Goal: Browse casually: Explore the website without a specific task or goal

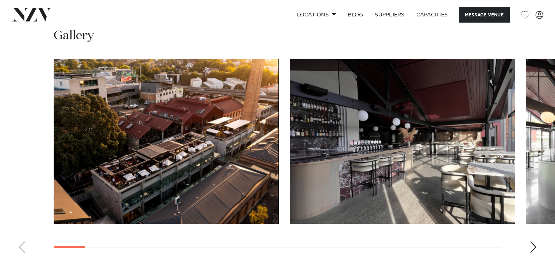
scroll to position [729, 0]
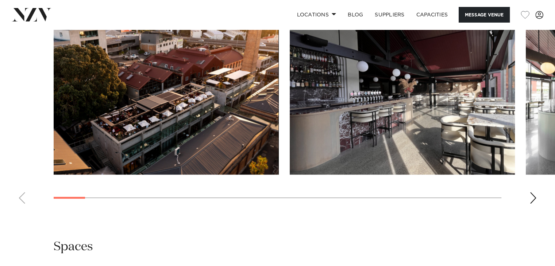
click at [533, 199] on div "Next slide" at bounding box center [532, 198] width 7 height 12
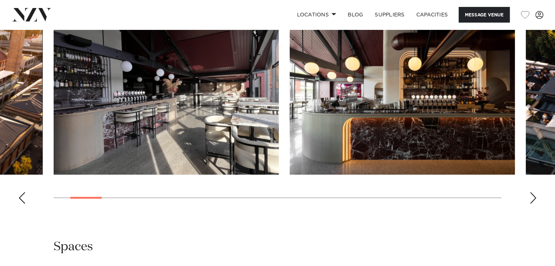
click at [531, 197] on div "Next slide" at bounding box center [532, 198] width 7 height 12
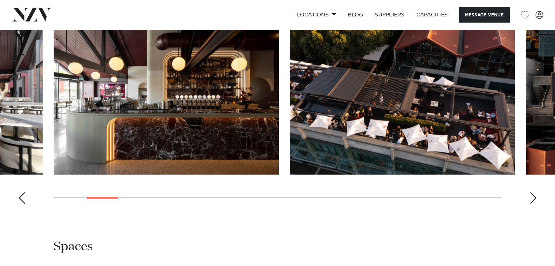
click at [531, 197] on div "Next slide" at bounding box center [532, 198] width 7 height 12
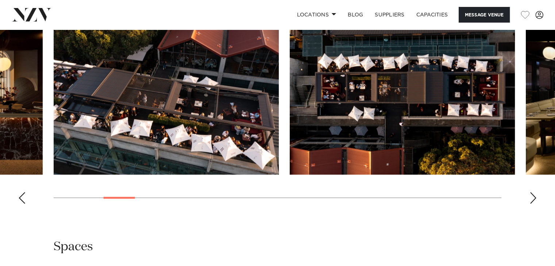
click at [531, 197] on div "Next slide" at bounding box center [532, 198] width 7 height 12
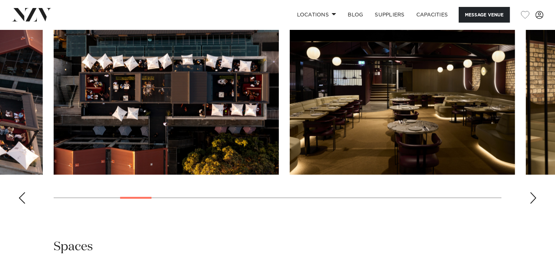
click at [531, 197] on div "Next slide" at bounding box center [532, 198] width 7 height 12
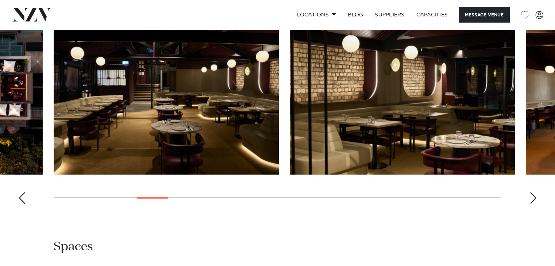
click at [531, 197] on div "Next slide" at bounding box center [532, 198] width 7 height 12
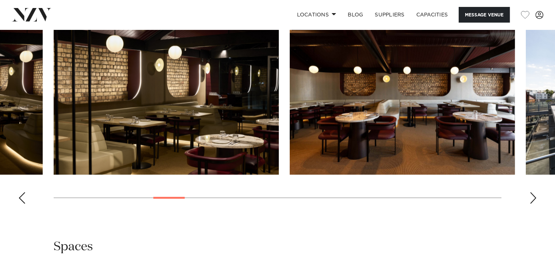
click at [531, 197] on div "Next slide" at bounding box center [532, 198] width 7 height 12
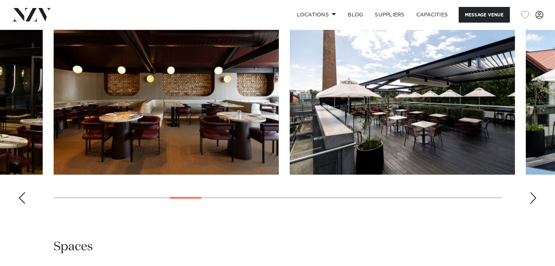
click at [531, 197] on div "Next slide" at bounding box center [532, 198] width 7 height 12
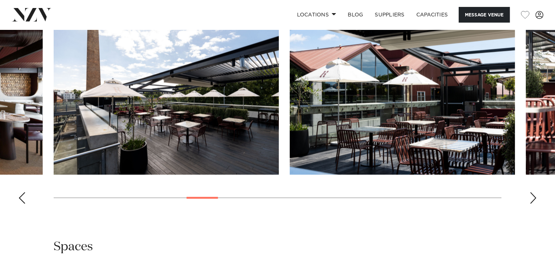
click at [531, 197] on div "Next slide" at bounding box center [532, 198] width 7 height 12
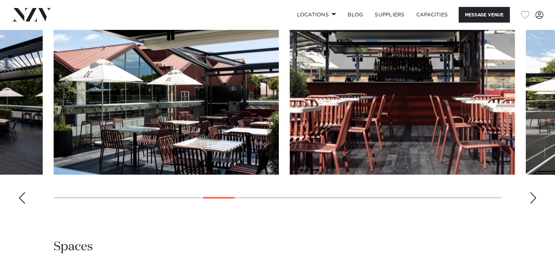
click at [531, 197] on div "Next slide" at bounding box center [532, 198] width 7 height 12
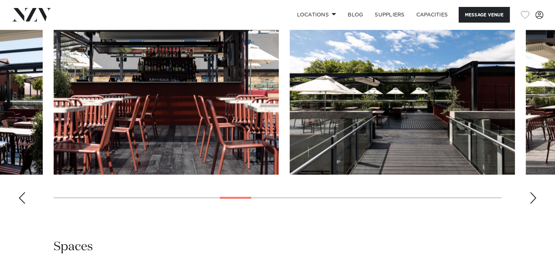
click at [531, 197] on div "Next slide" at bounding box center [532, 198] width 7 height 12
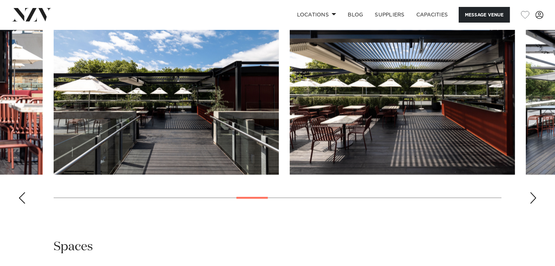
click at [531, 197] on div "Next slide" at bounding box center [532, 198] width 7 height 12
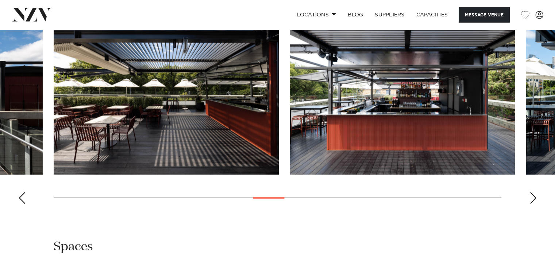
click at [531, 197] on div "Next slide" at bounding box center [532, 198] width 7 height 12
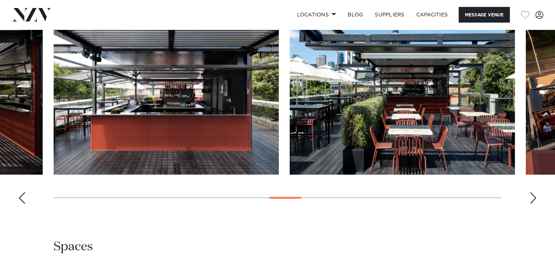
click at [531, 197] on div "Next slide" at bounding box center [532, 198] width 7 height 12
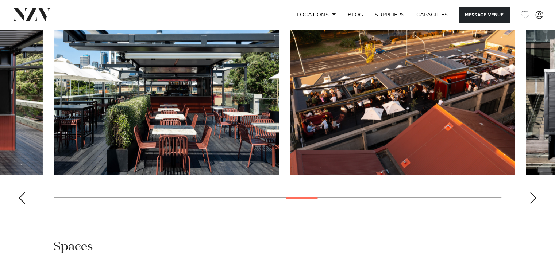
click at [531, 197] on div "Next slide" at bounding box center [532, 198] width 7 height 12
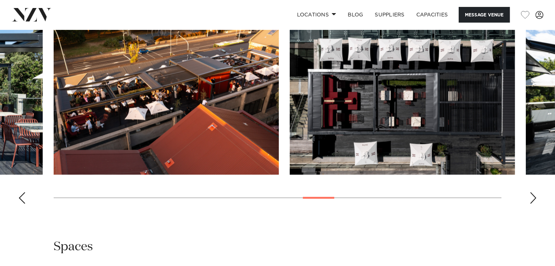
click at [531, 197] on div "Next slide" at bounding box center [532, 198] width 7 height 12
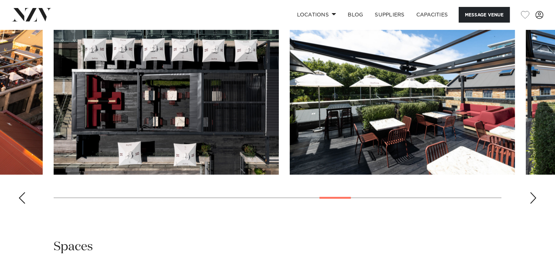
click at [531, 197] on div "Next slide" at bounding box center [532, 198] width 7 height 12
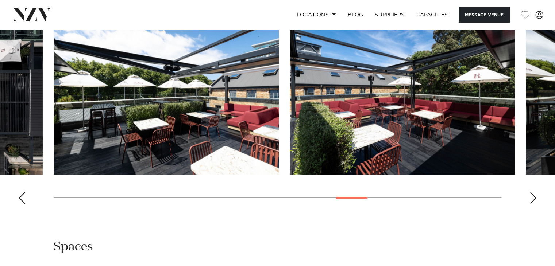
click at [531, 197] on div "Next slide" at bounding box center [532, 198] width 7 height 12
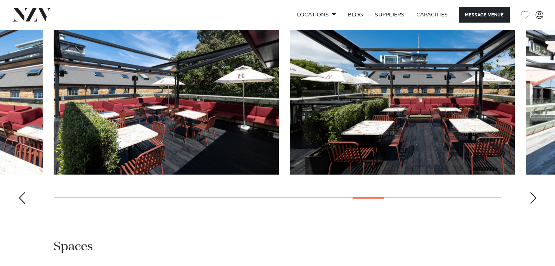
click at [531, 197] on div "Next slide" at bounding box center [532, 198] width 7 height 12
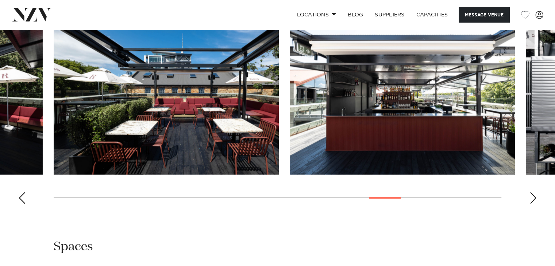
click at [531, 197] on div "Next slide" at bounding box center [532, 198] width 7 height 12
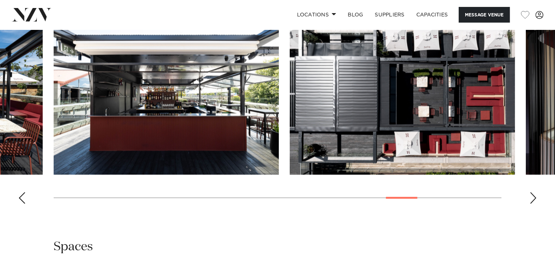
click at [531, 197] on div "Next slide" at bounding box center [532, 198] width 7 height 12
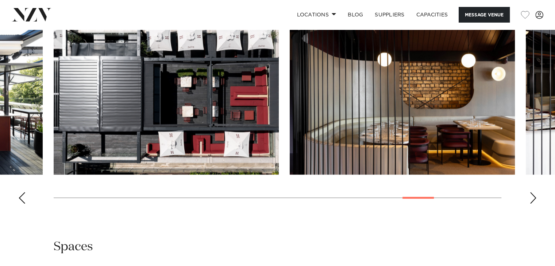
click at [531, 197] on div "Next slide" at bounding box center [532, 198] width 7 height 12
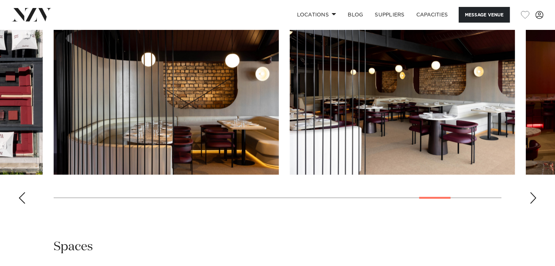
click at [531, 197] on div "Next slide" at bounding box center [532, 198] width 7 height 12
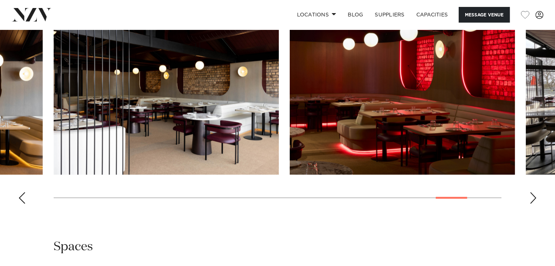
click at [531, 197] on div "Next slide" at bounding box center [532, 198] width 7 height 12
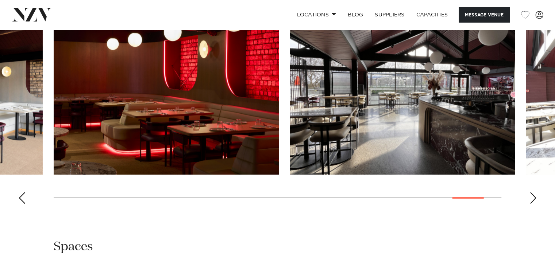
click at [531, 197] on div "Next slide" at bounding box center [532, 198] width 7 height 12
